Goal: Information Seeking & Learning: Learn about a topic

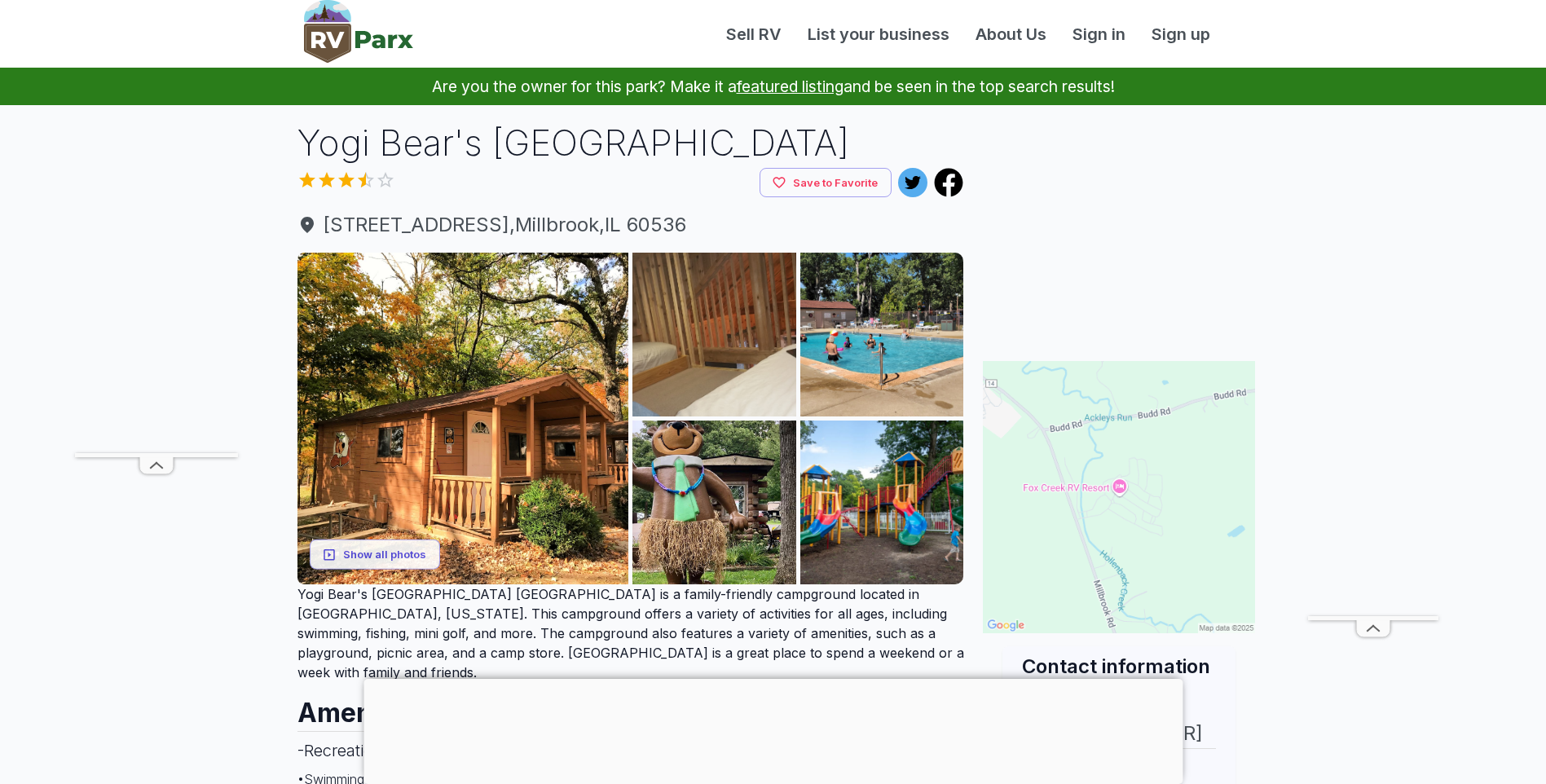
click at [1161, 548] on img at bounding box center [1119, 497] width 272 height 272
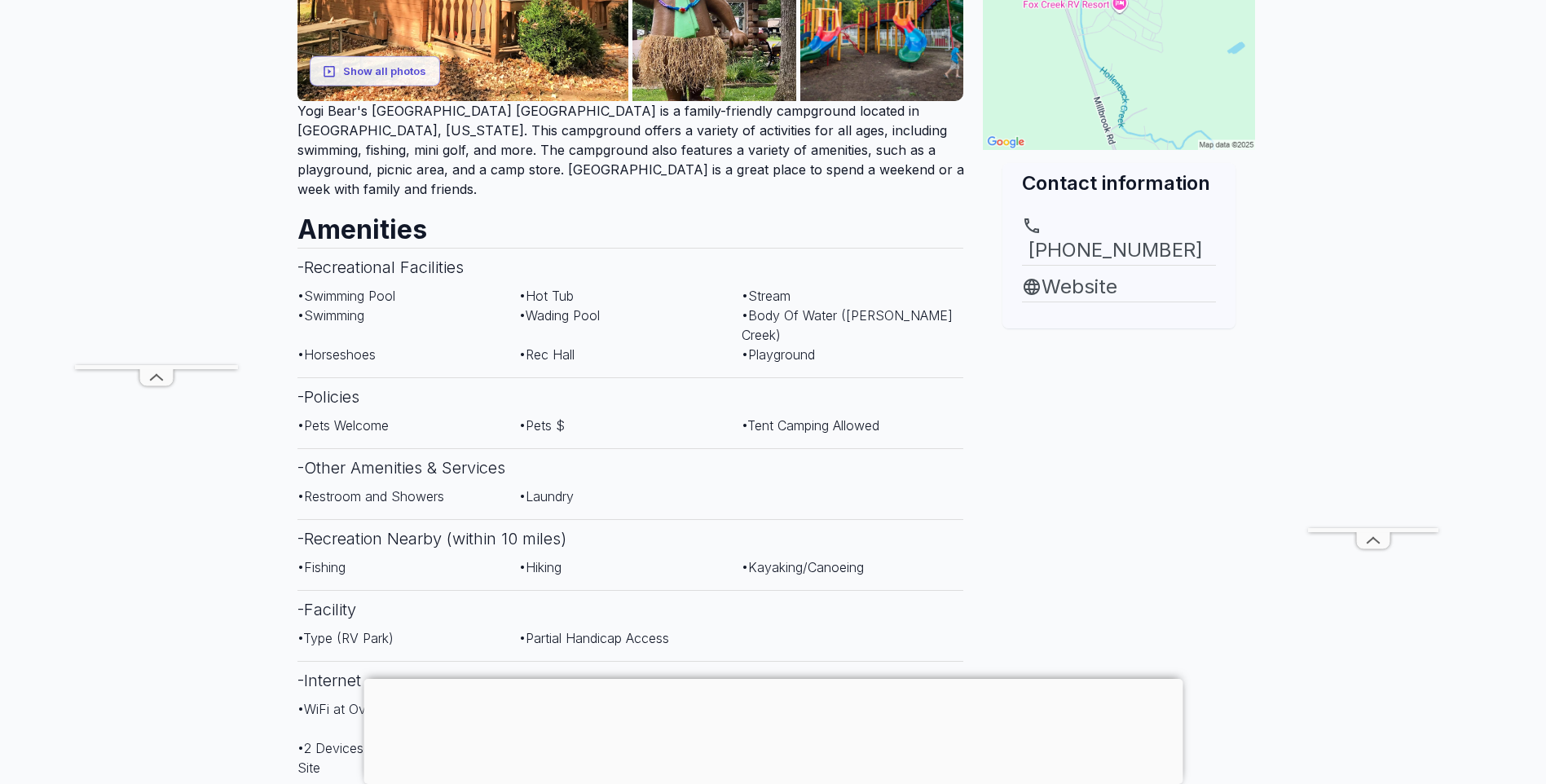
scroll to position [489, 0]
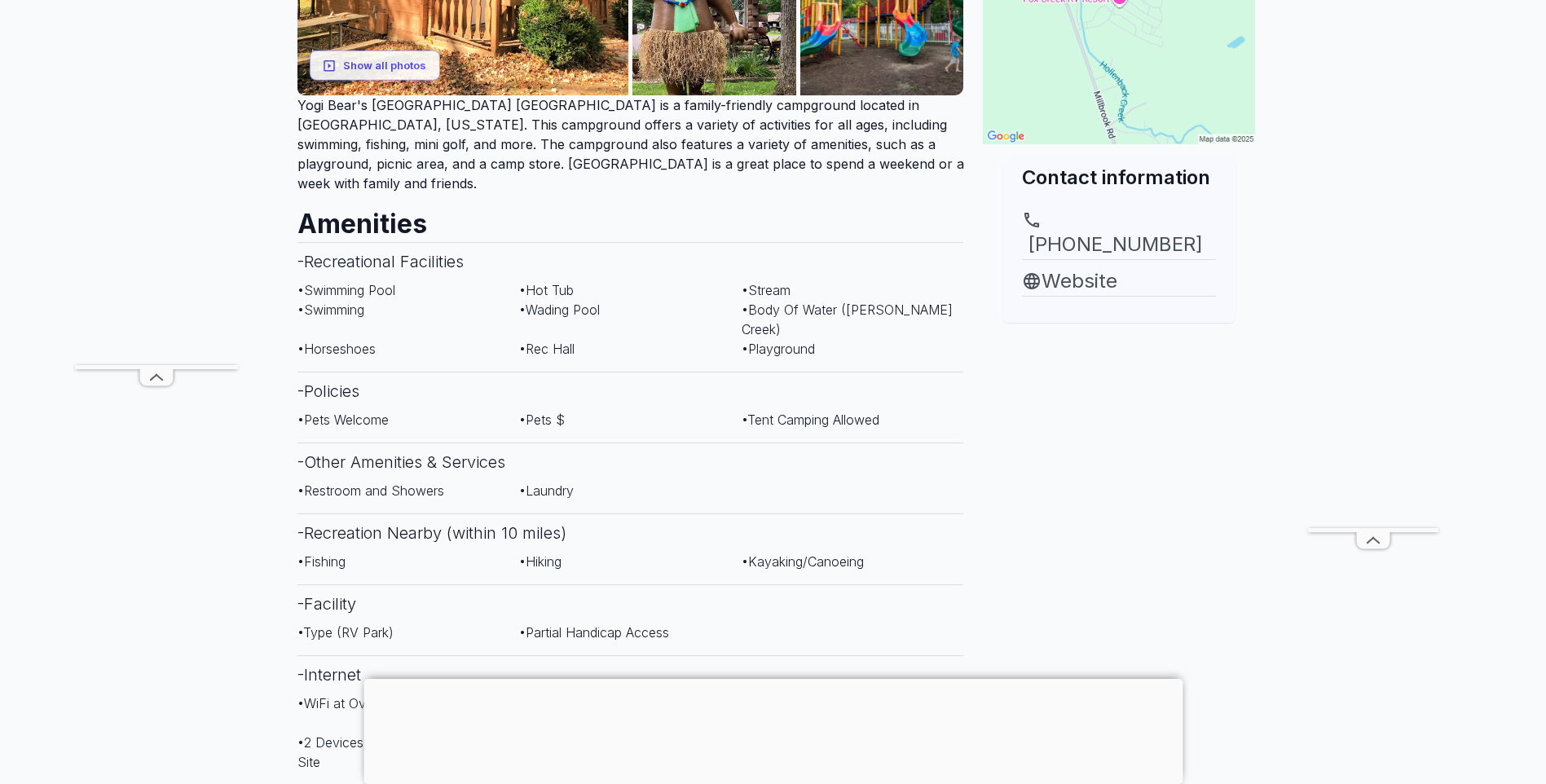
click at [762, 678] on div at bounding box center [773, 678] width 819 height 0
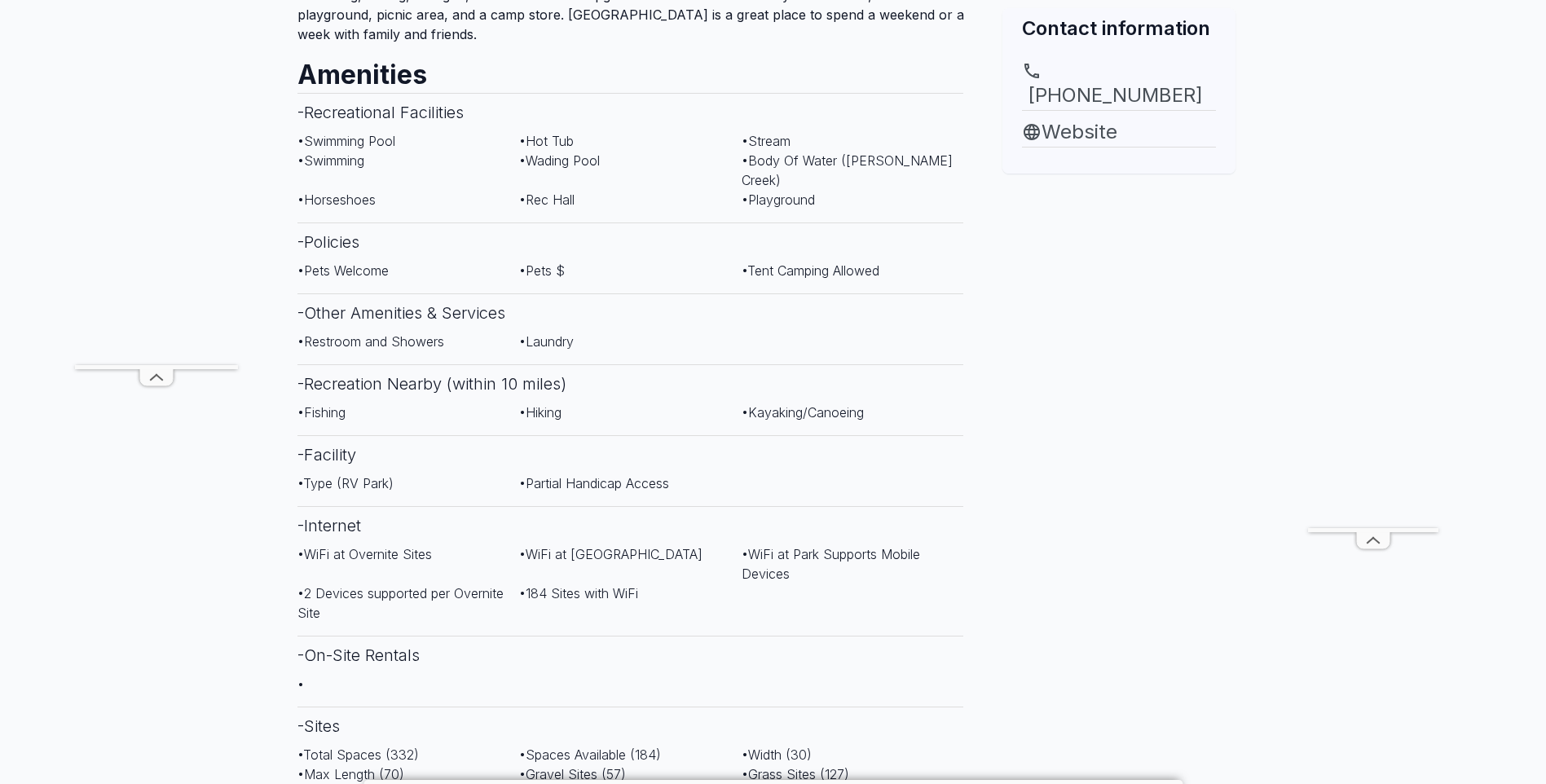
scroll to position [652, 0]
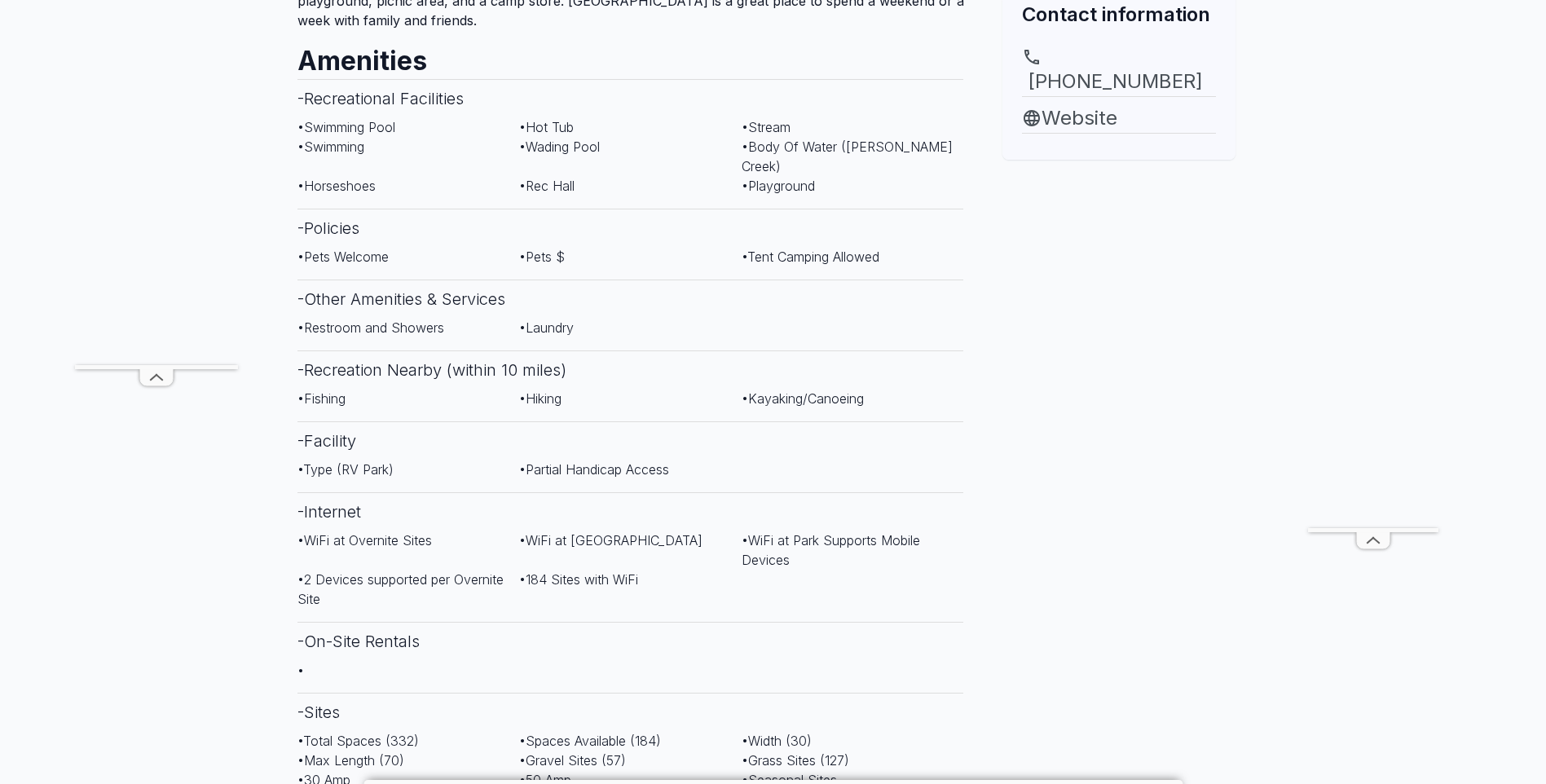
click at [1174, 696] on div "Contact information [PHONE_NUMBER] Website" at bounding box center [1119, 768] width 285 height 2603
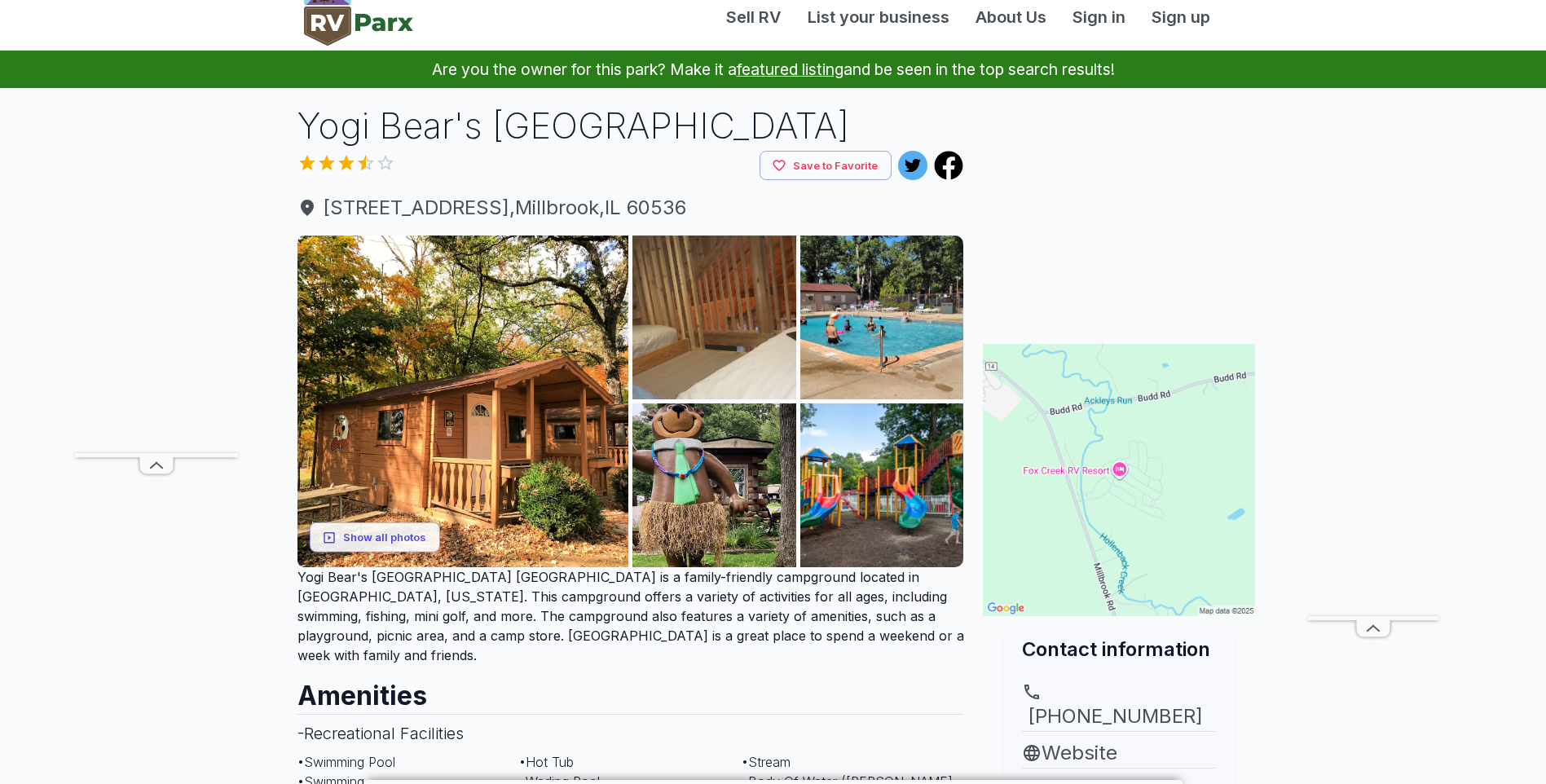
scroll to position [0, 0]
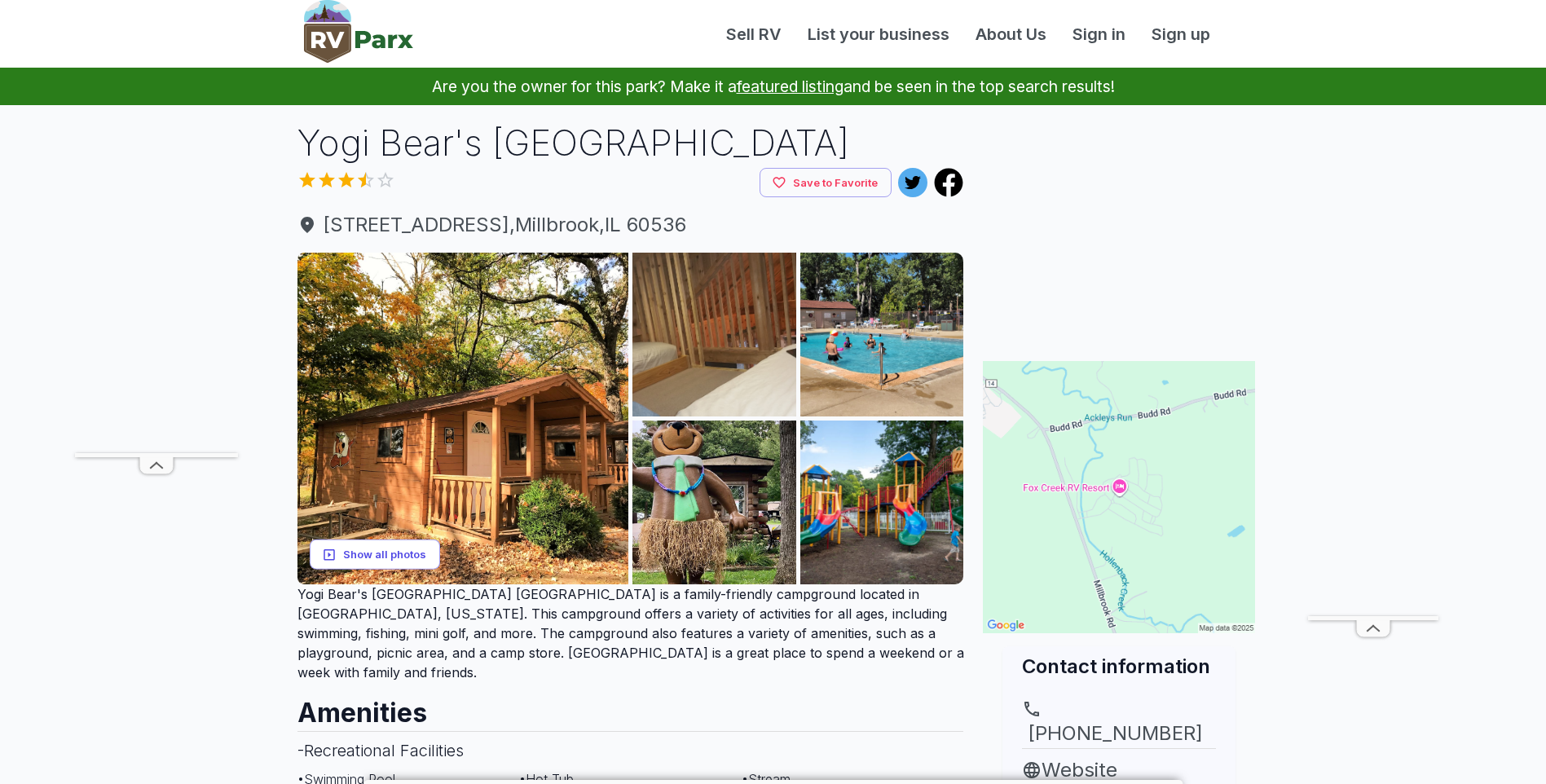
click at [343, 550] on button "Show all photos" at bounding box center [374, 554] width 131 height 30
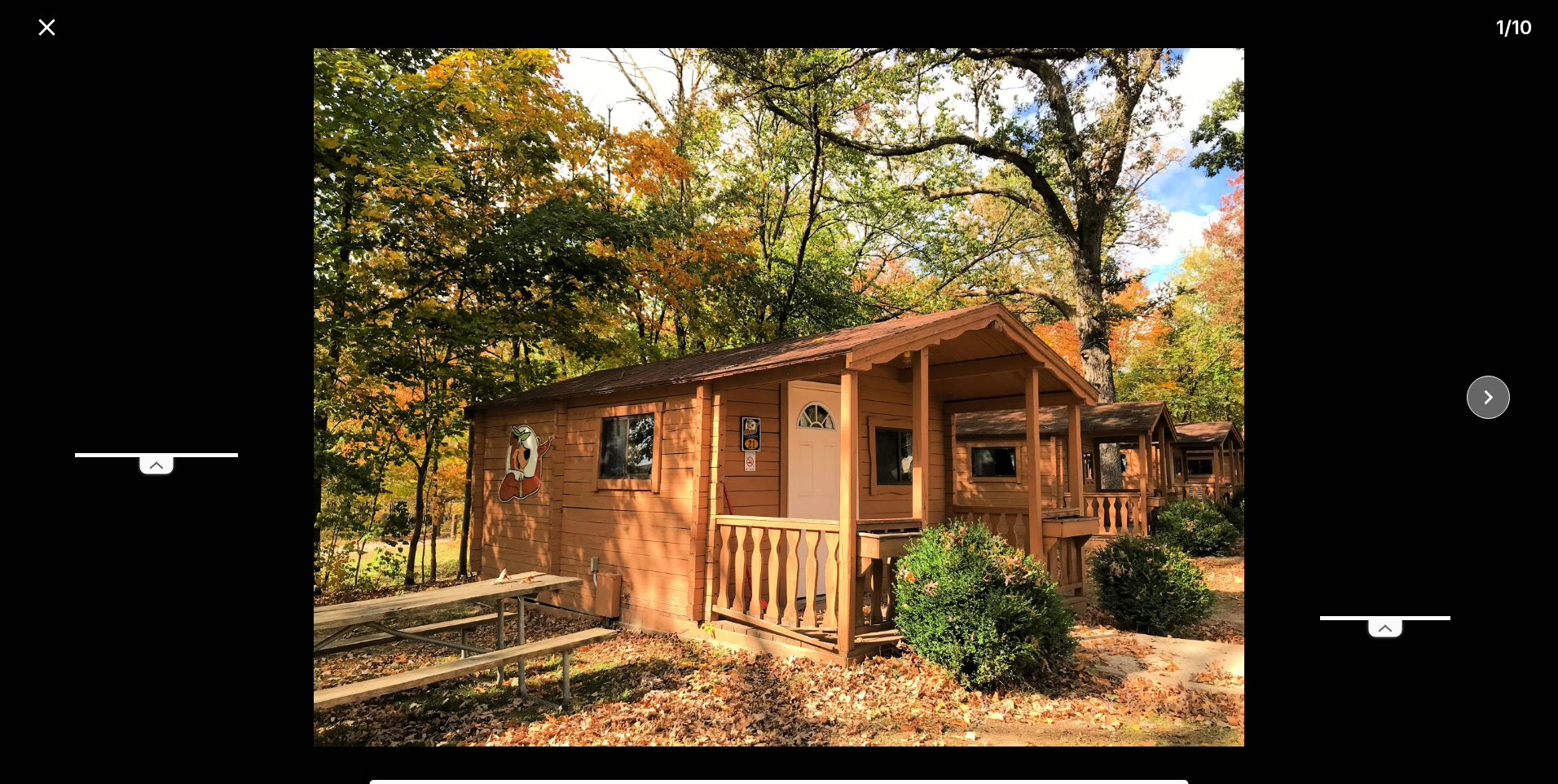
click at [1496, 390] on icon "close" at bounding box center [1489, 396] width 28 height 28
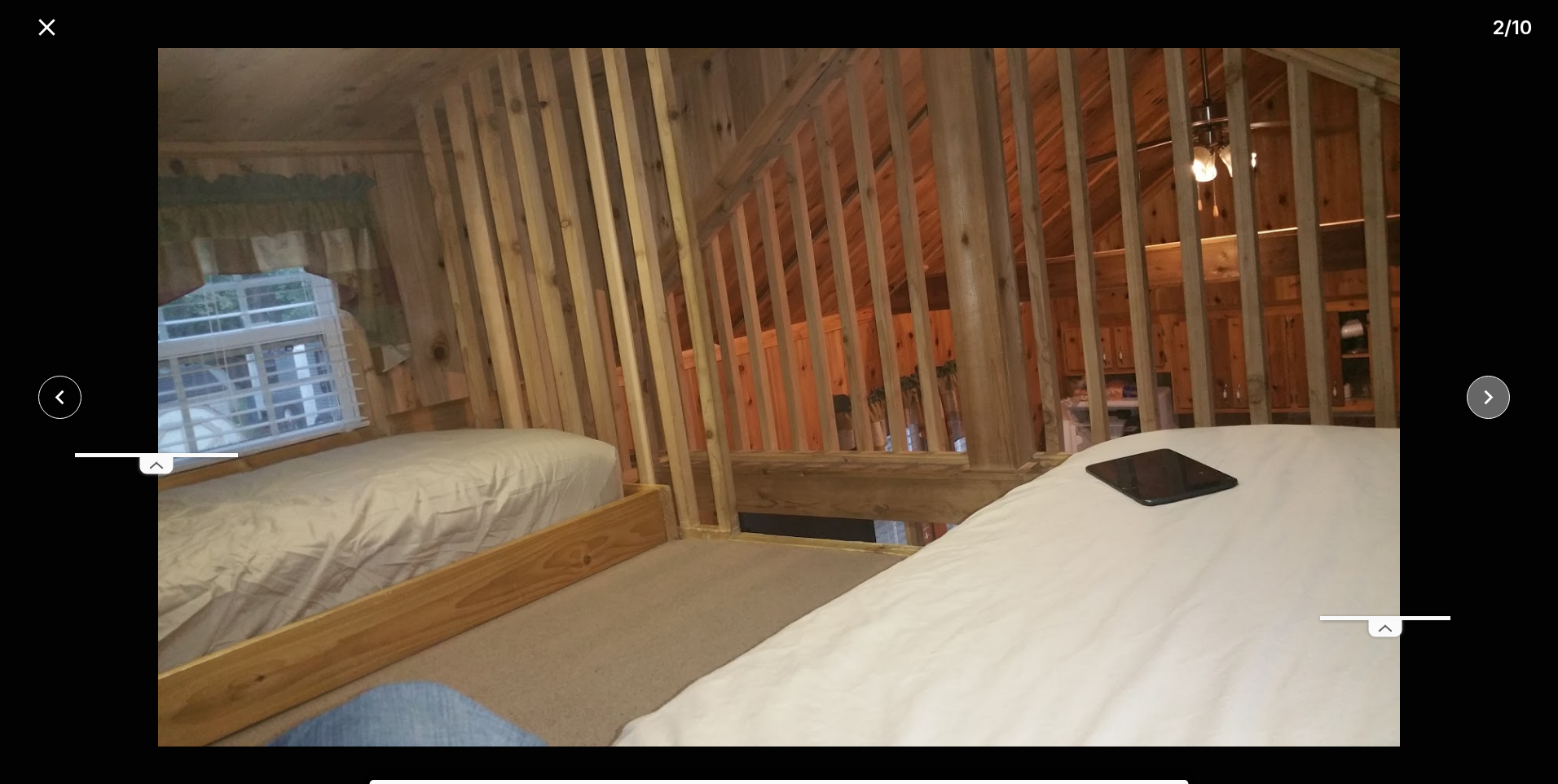
click at [1496, 390] on icon "close" at bounding box center [1489, 396] width 28 height 28
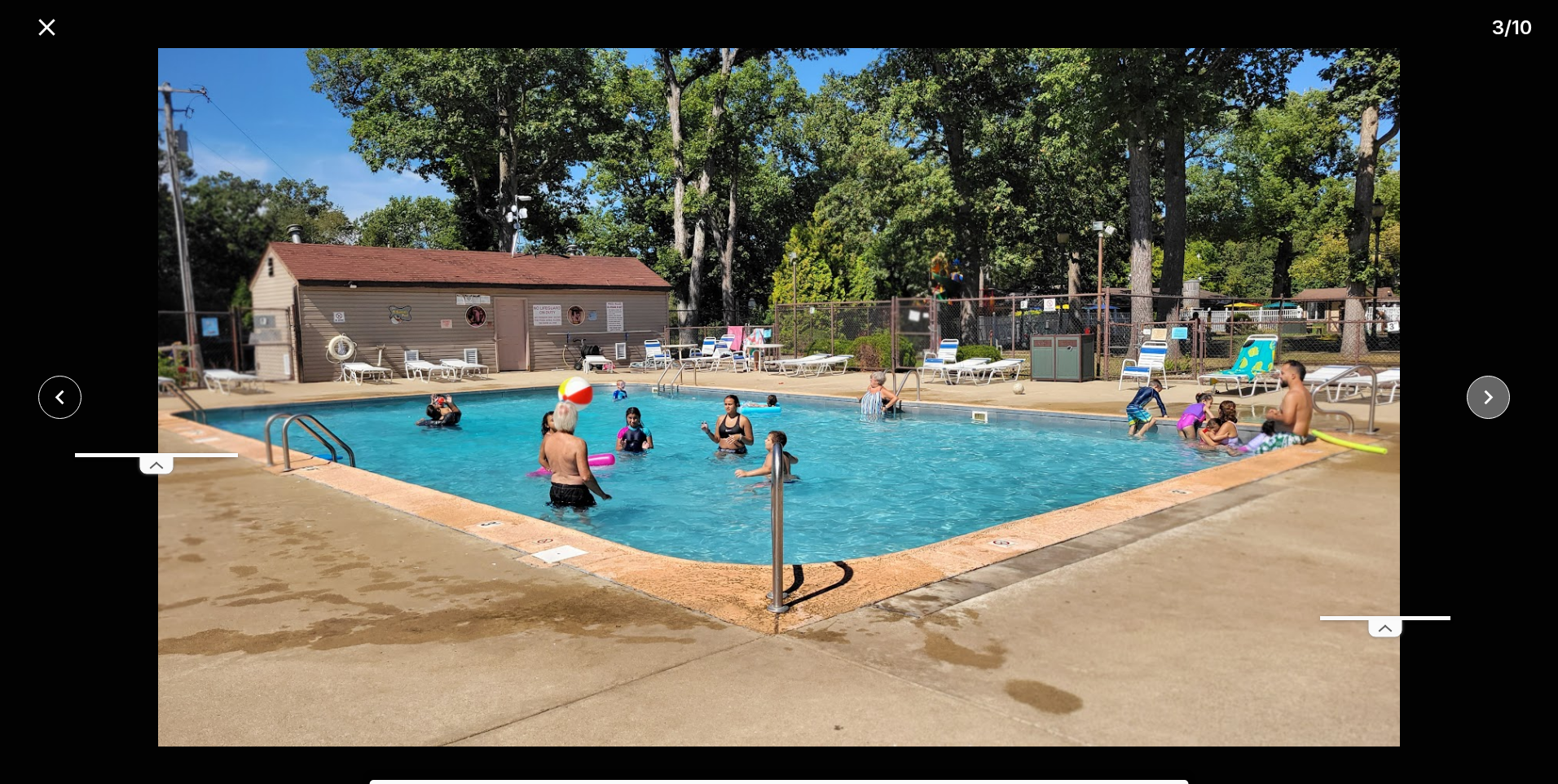
click at [1496, 390] on icon "close" at bounding box center [1489, 396] width 28 height 28
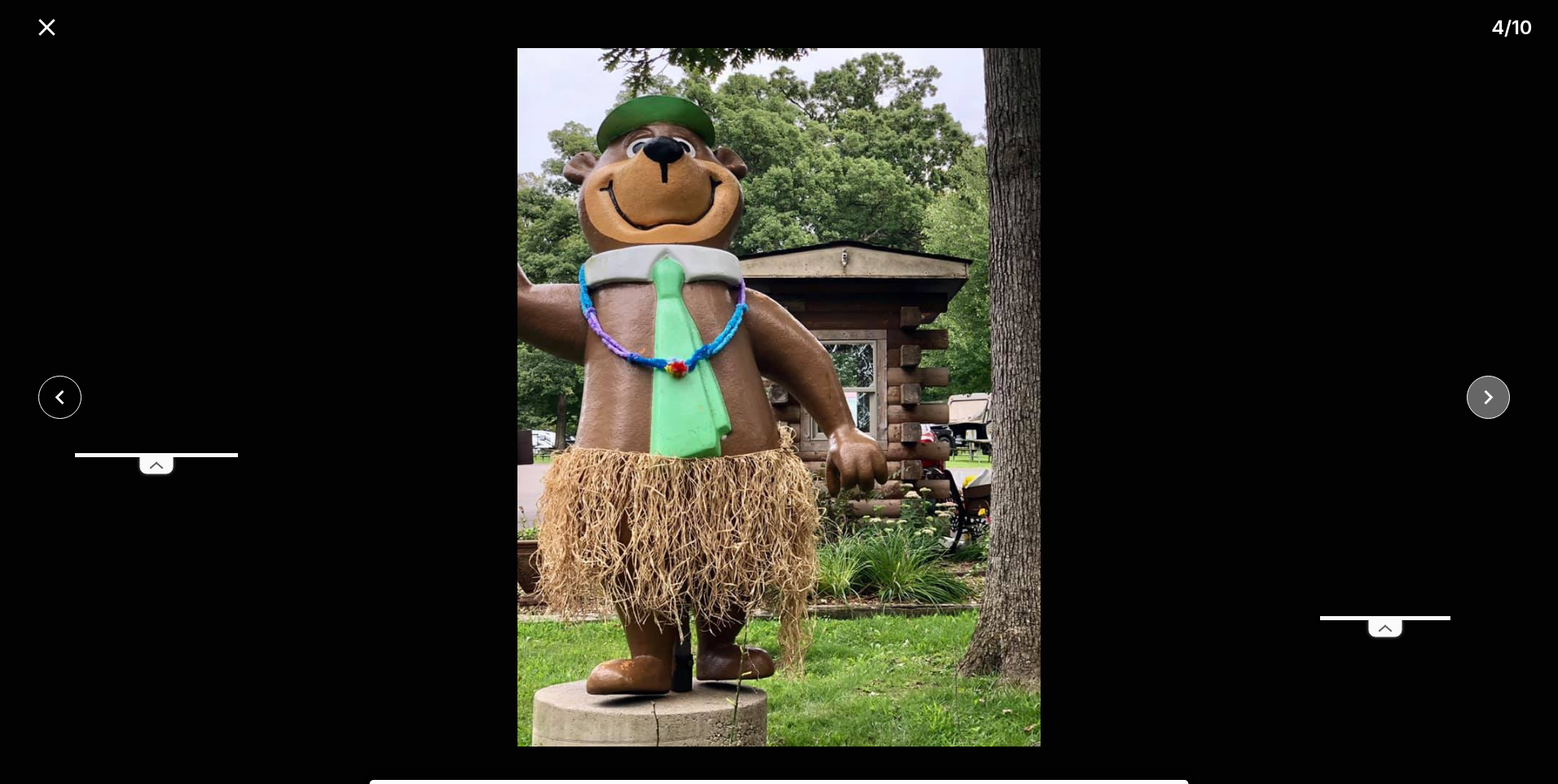
click at [1496, 390] on icon "close" at bounding box center [1489, 396] width 28 height 28
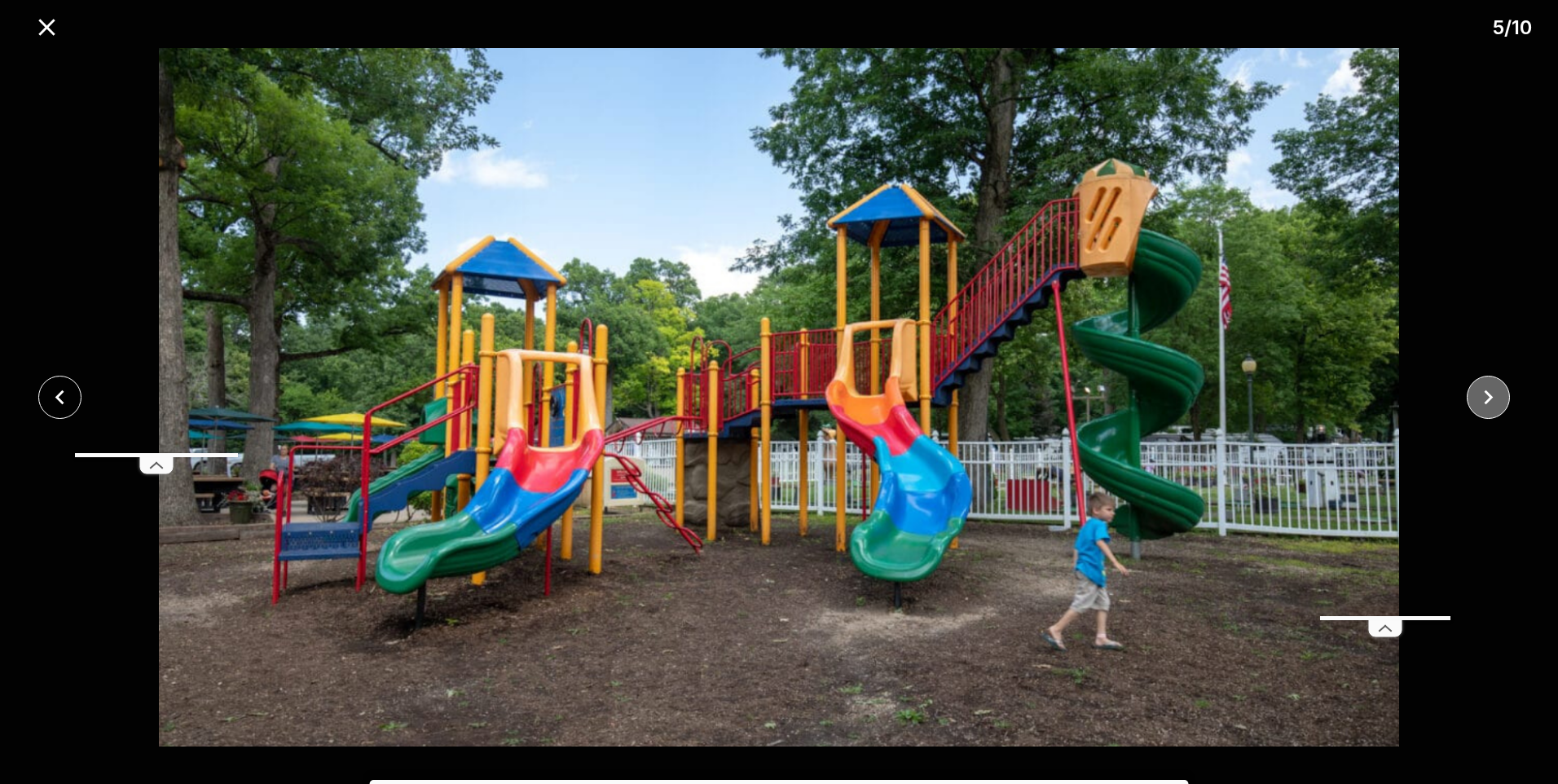
click at [1496, 390] on icon "close" at bounding box center [1489, 396] width 28 height 28
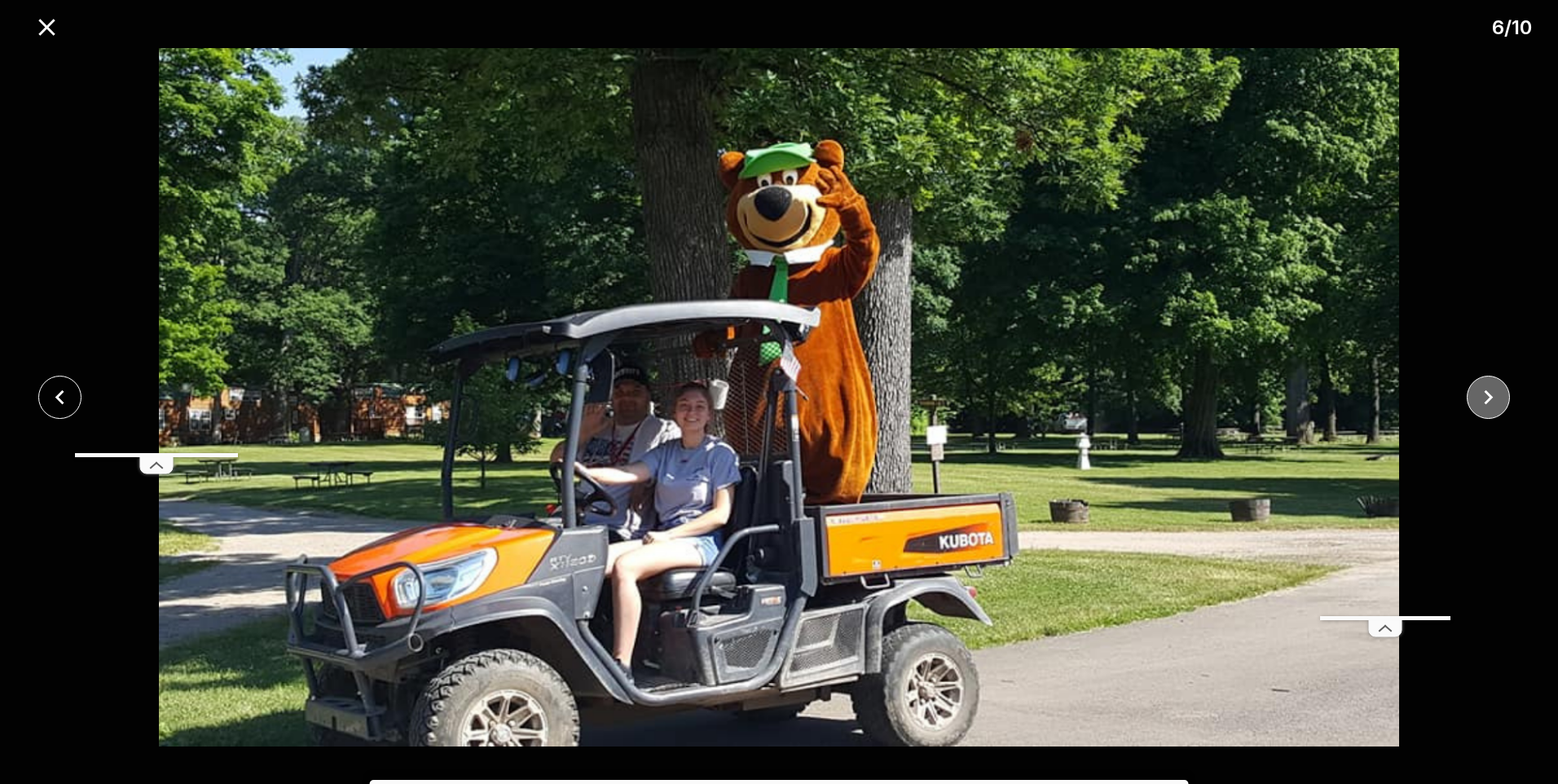
click at [1496, 390] on icon "close" at bounding box center [1489, 396] width 28 height 28
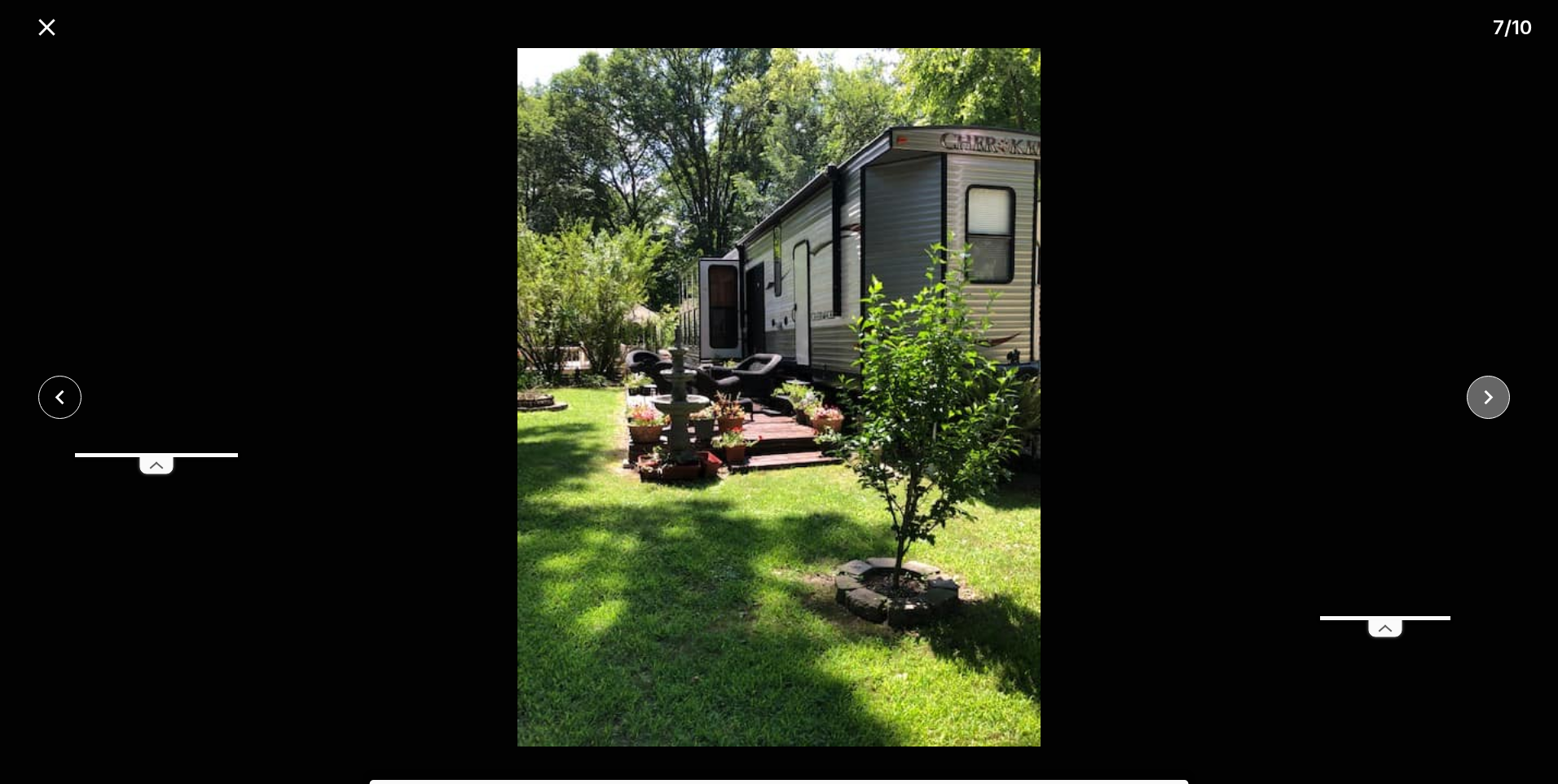
click at [1496, 390] on icon "close" at bounding box center [1489, 396] width 28 height 28
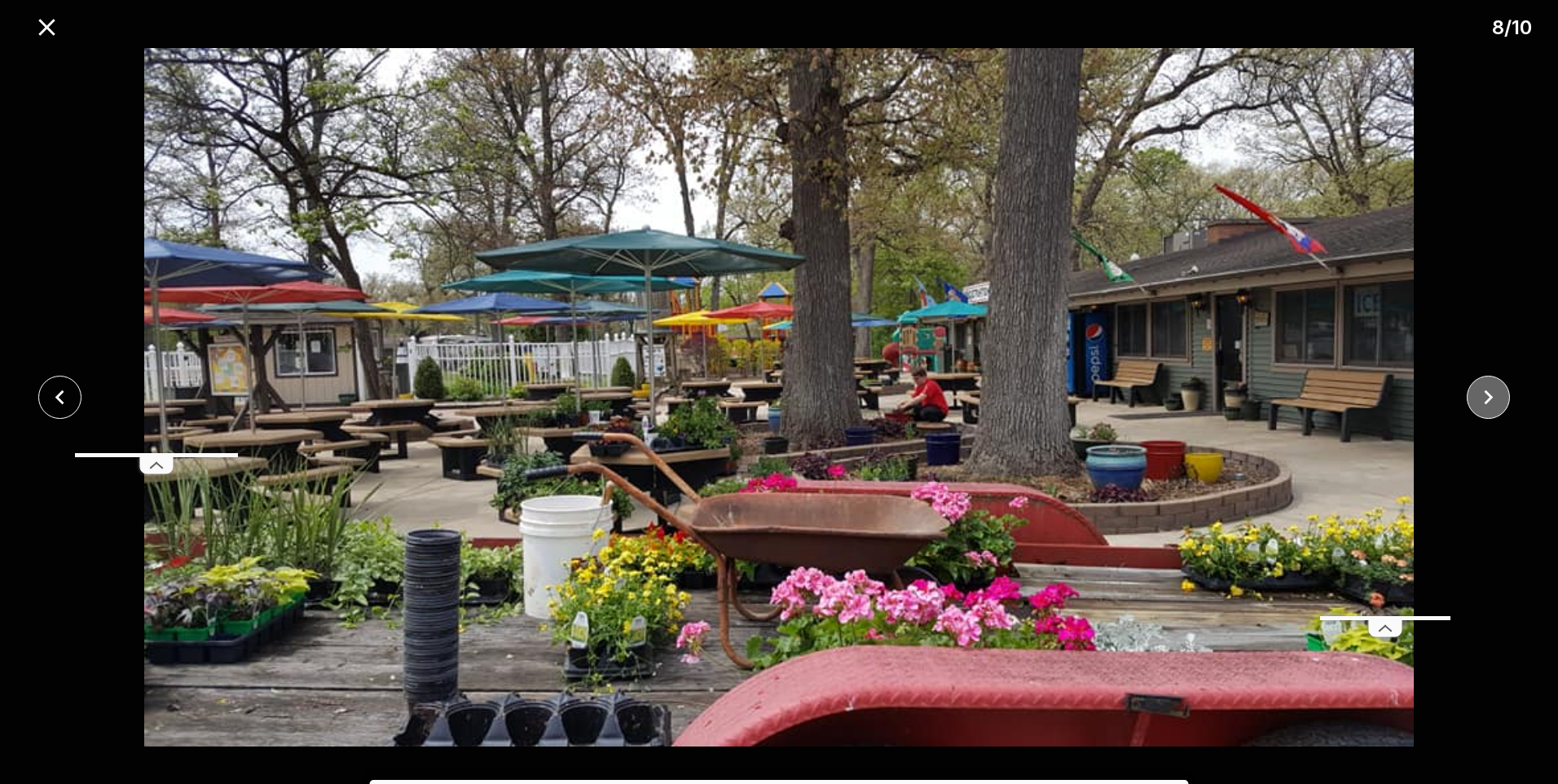
click at [1496, 390] on icon "close" at bounding box center [1489, 396] width 28 height 28
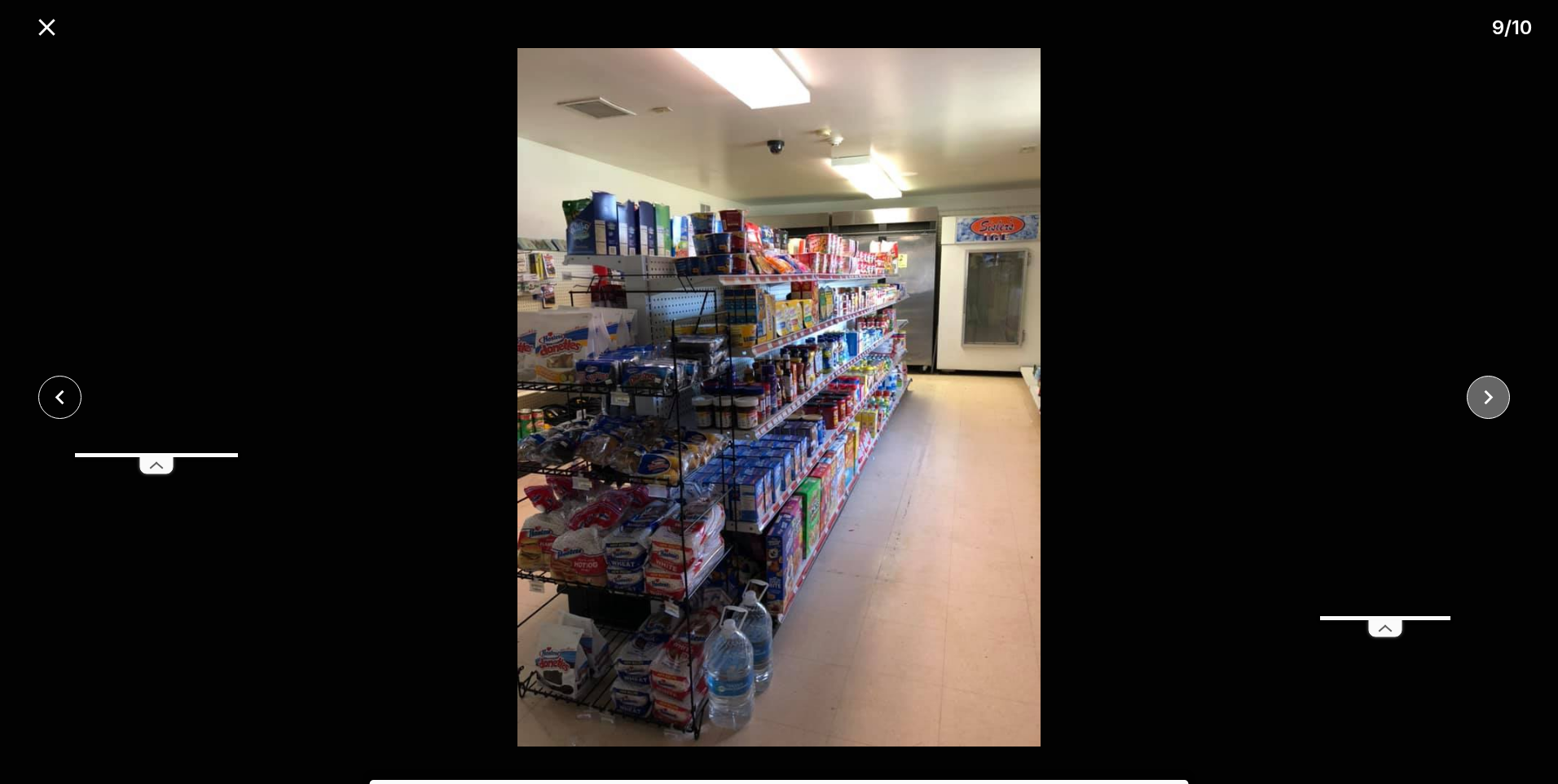
click at [1496, 390] on icon "close" at bounding box center [1489, 396] width 28 height 28
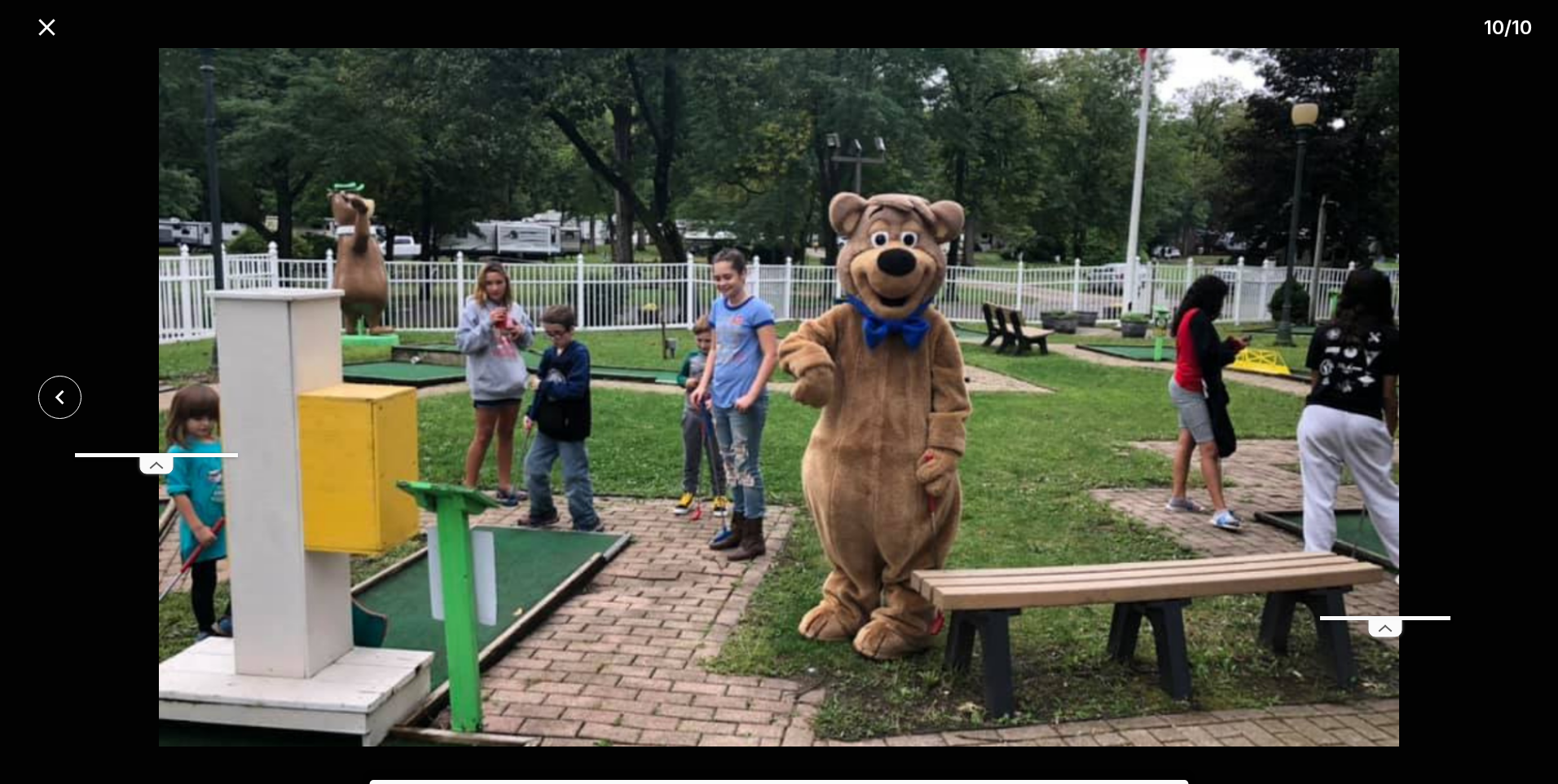
click at [1496, 390] on div at bounding box center [779, 397] width 1558 height 698
click at [53, 30] on icon "close" at bounding box center [47, 26] width 28 height 28
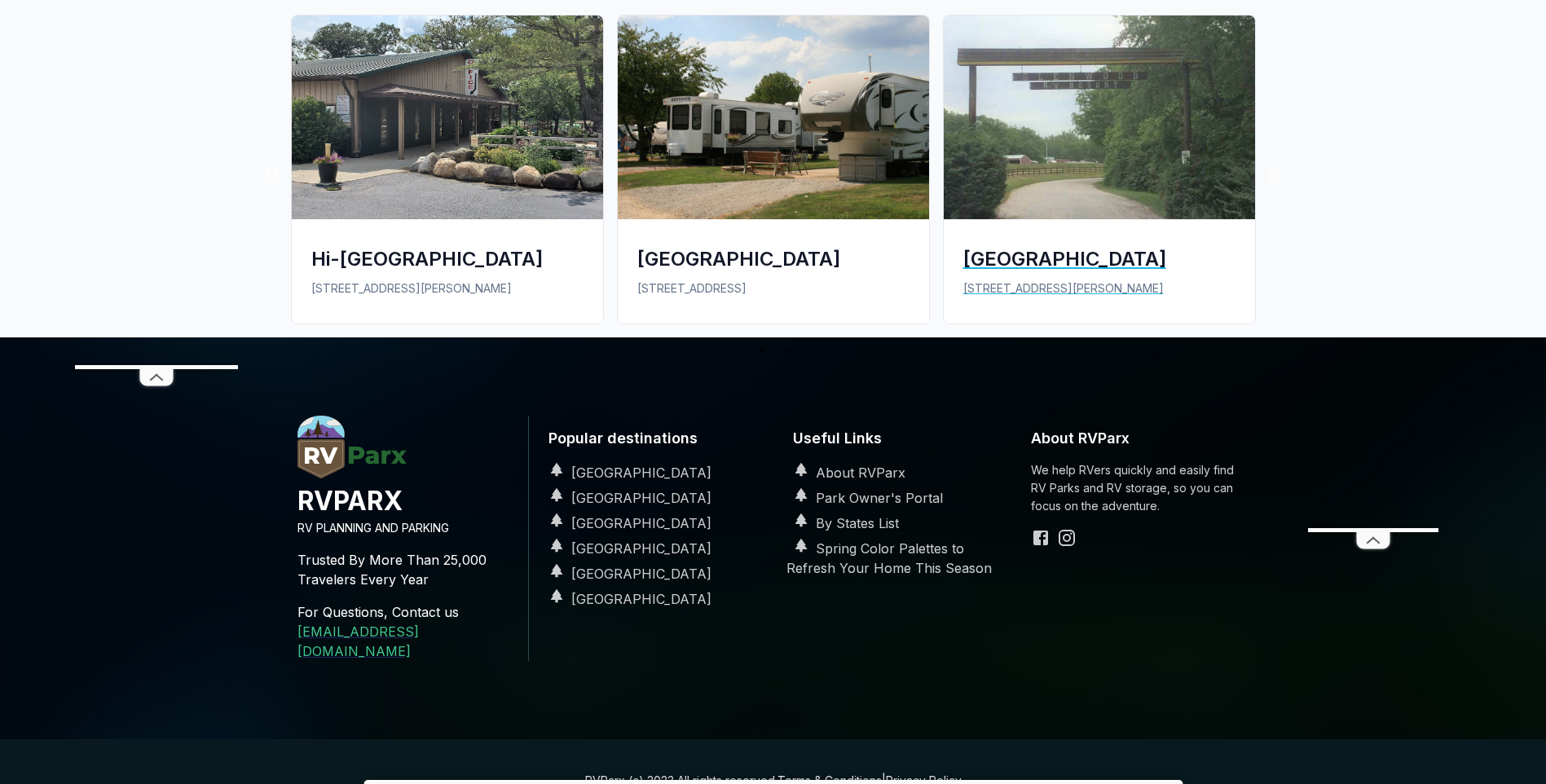
scroll to position [2932, 0]
